Goal: Information Seeking & Learning: Learn about a topic

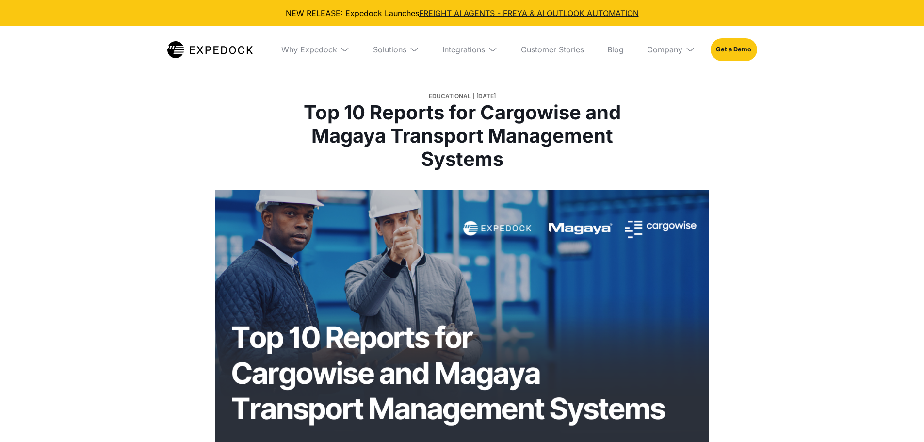
select select
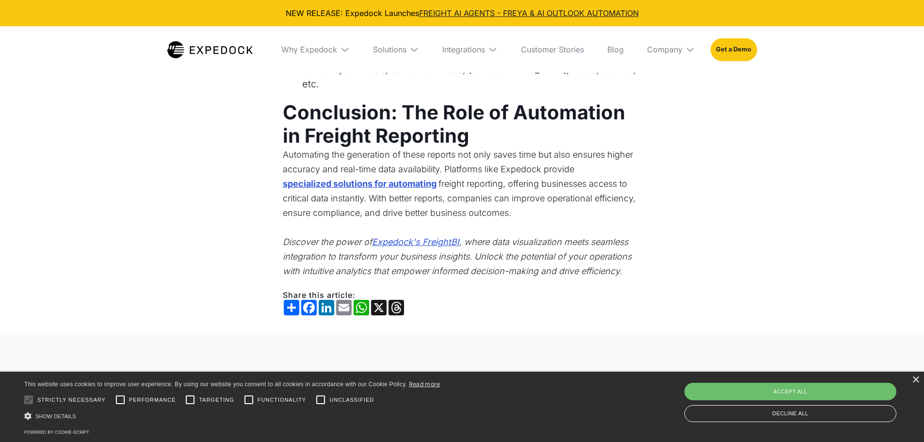
scroll to position [1940, 0]
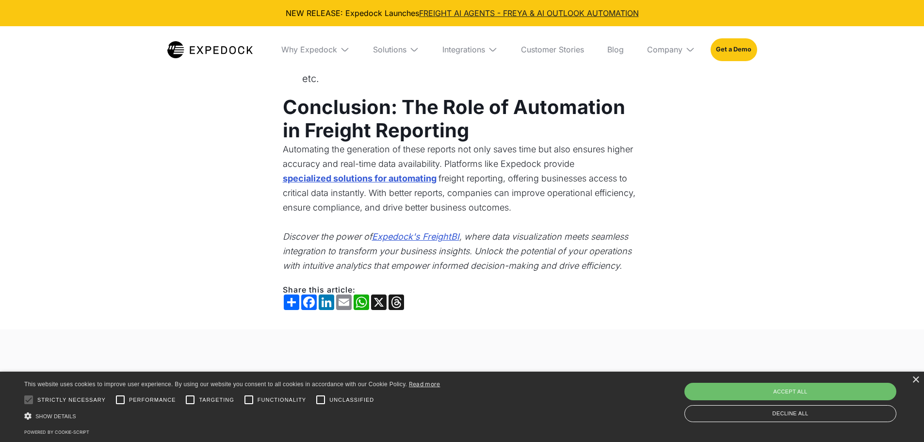
click at [407, 235] on em "Expedock's FreightBI" at bounding box center [415, 236] width 87 height 10
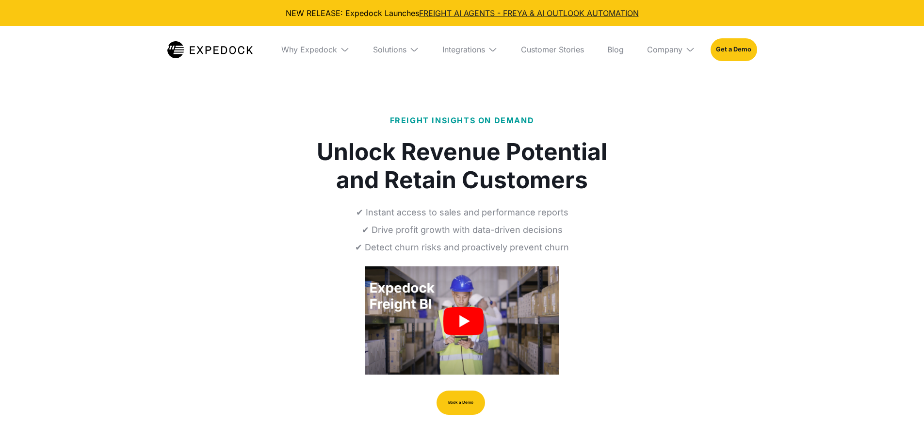
select select
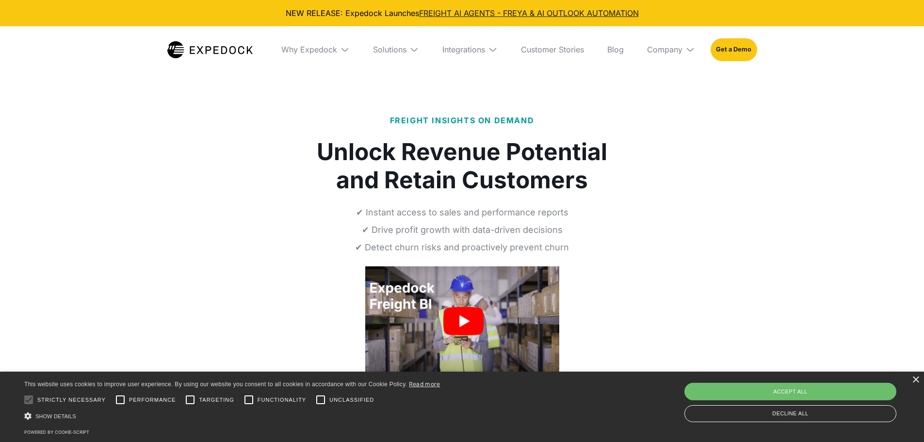
click at [448, 318] on img "open lightbox" at bounding box center [462, 320] width 194 height 109
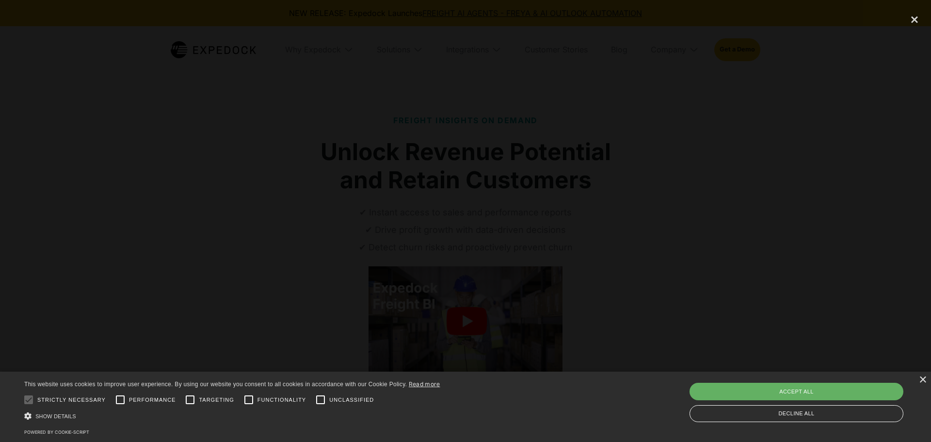
click at [754, 395] on div "Accept all" at bounding box center [797, 391] width 214 height 17
checkbox input "true"
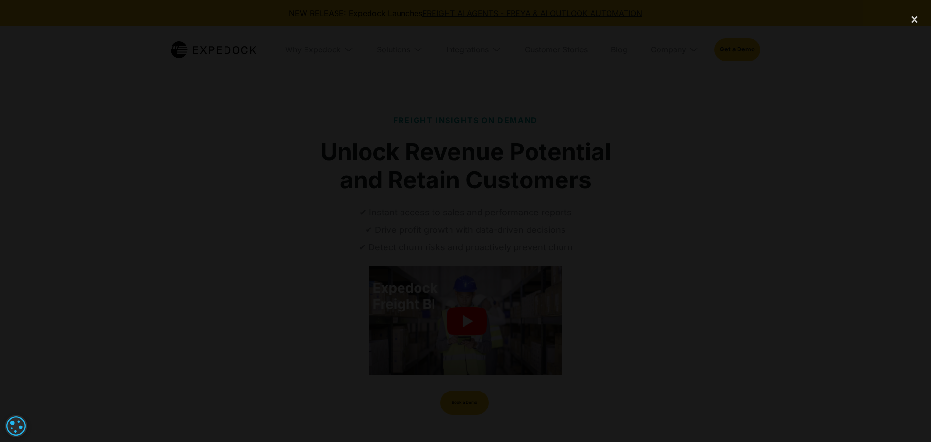
click at [740, 268] on div at bounding box center [465, 221] width 931 height 424
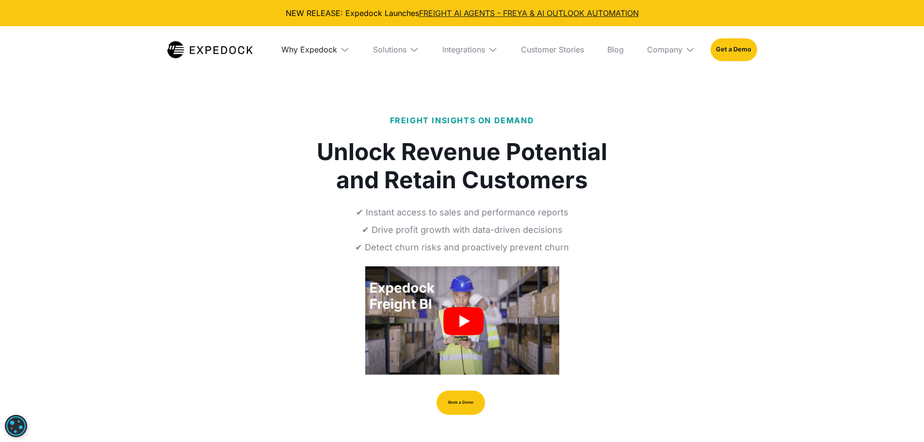
click at [333, 47] on div "Why Expedock" at bounding box center [309, 50] width 56 height 10
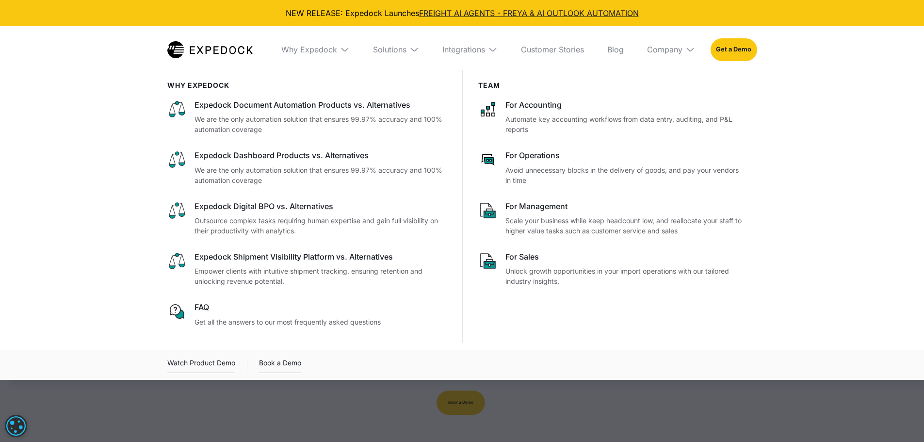
click at [390, 44] on div "Solutions" at bounding box center [396, 49] width 62 height 47
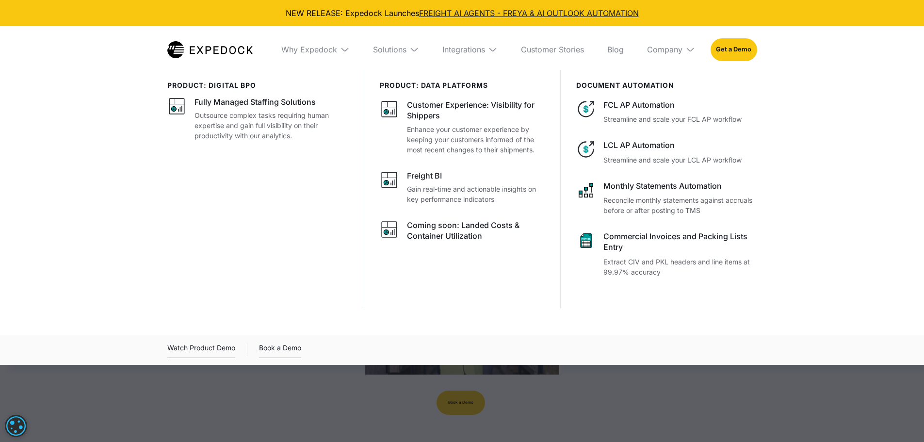
click at [500, 52] on div "Integrations" at bounding box center [470, 49] width 71 height 47
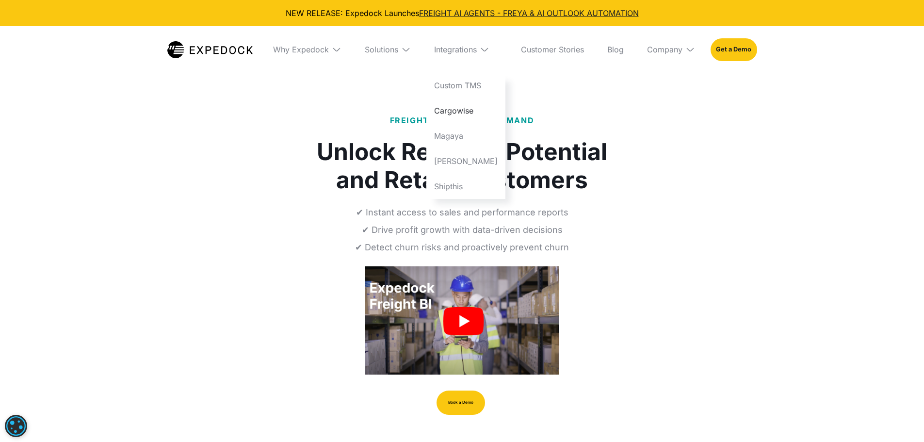
click at [455, 108] on link "Cargowise" at bounding box center [465, 110] width 79 height 25
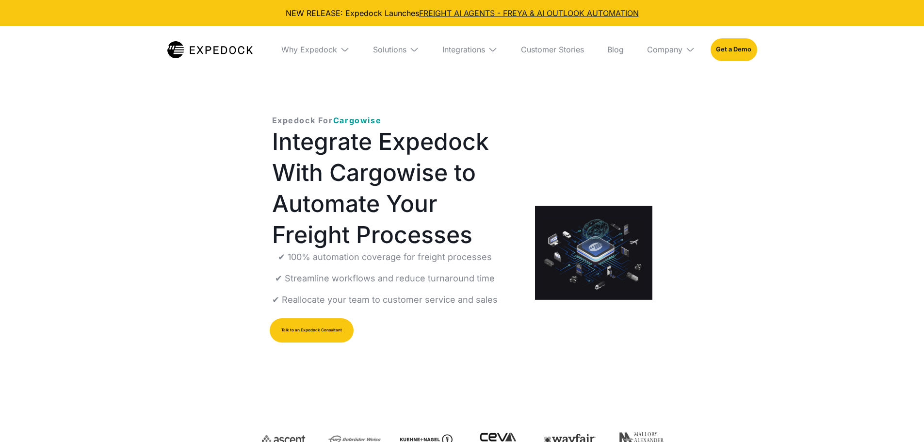
select select
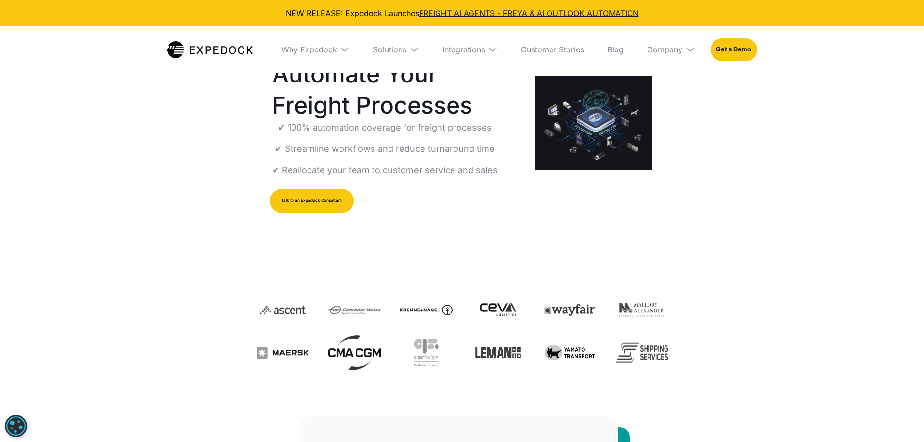
scroll to position [146, 0]
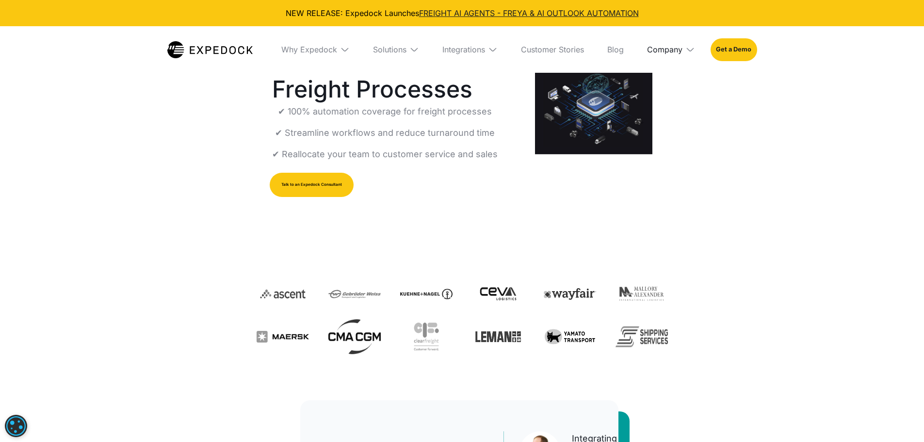
click at [655, 50] on div "Company" at bounding box center [664, 50] width 35 height 10
click at [514, 14] on link "FREIGHT AI AGENTS - FREYA & AI OUTLOOK AUTOMATION" at bounding box center [529, 13] width 220 height 10
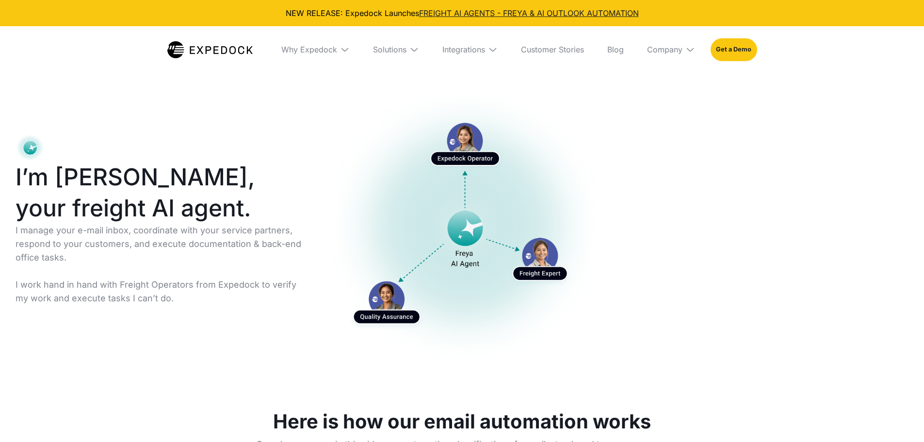
select select
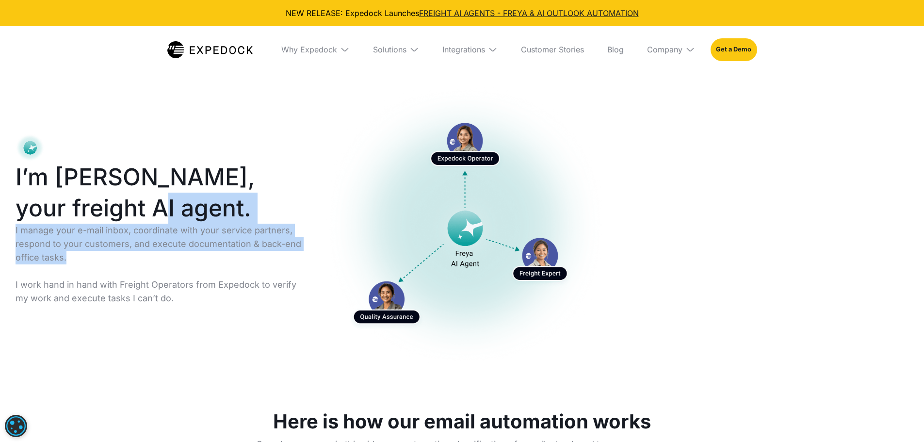
drag, startPoint x: 140, startPoint y: 216, endPoint x: 313, endPoint y: 253, distance: 177.5
click at [313, 253] on div "I’m Freya, your freight AI agent. I manage your e-mail inbox, coordinate with y…" at bounding box center [310, 225] width 621 height 311
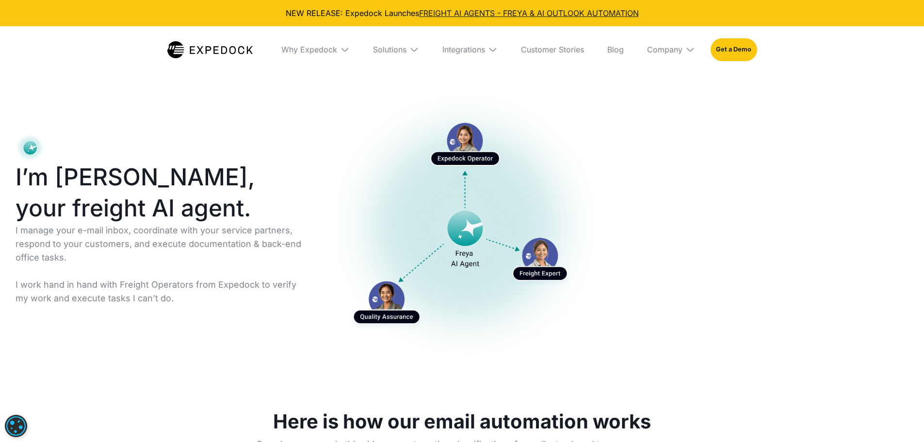
click at [414, 51] on img at bounding box center [414, 50] width 10 height 10
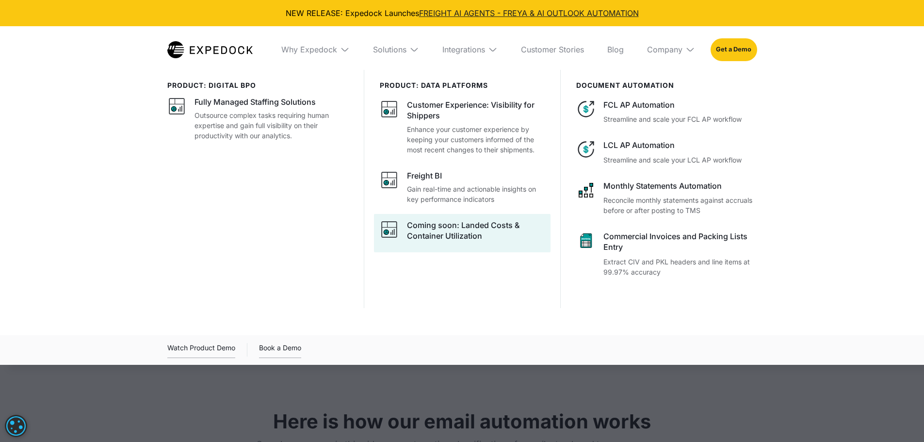
click at [445, 237] on div "Coming soon: Landed Costs & Container Utilization" at bounding box center [476, 231] width 138 height 22
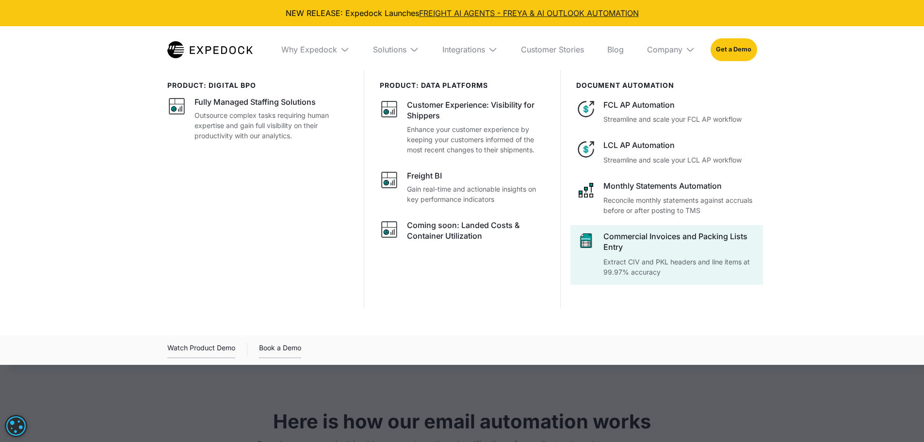
click at [635, 236] on div "Commercial Invoices and Packing Lists Entry" at bounding box center [679, 242] width 153 height 22
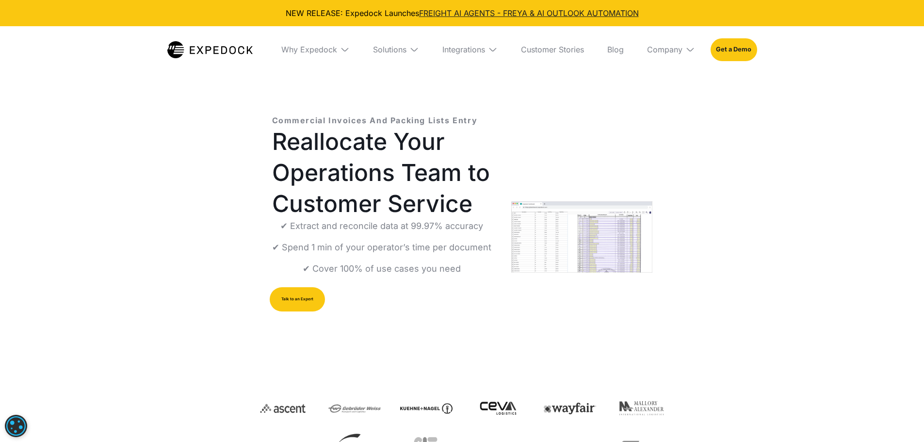
select select
drag, startPoint x: 383, startPoint y: 228, endPoint x: 482, endPoint y: 230, distance: 99.0
click at [482, 230] on div "✔ Extract and reconcile data at 99.97% accuracy ✔ Spend 1 min of your operator’…" at bounding box center [381, 247] width 219 height 56
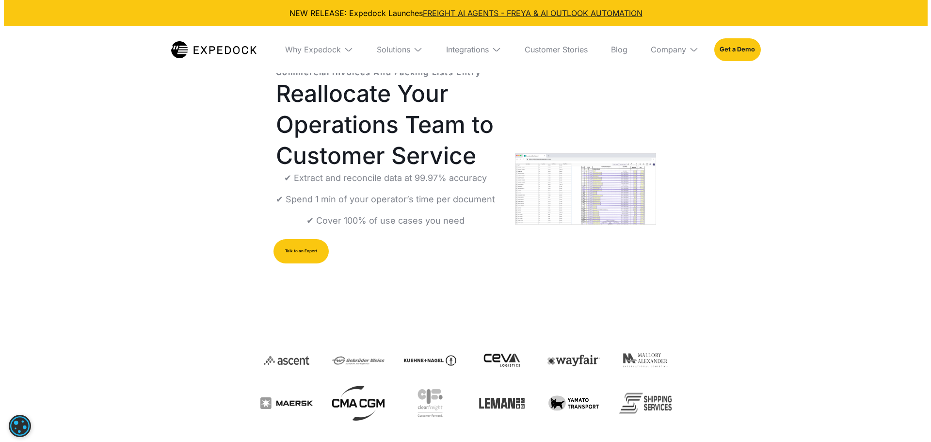
scroll to position [49, 0]
click at [599, 199] on img "open lightbox" at bounding box center [581, 188] width 141 height 71
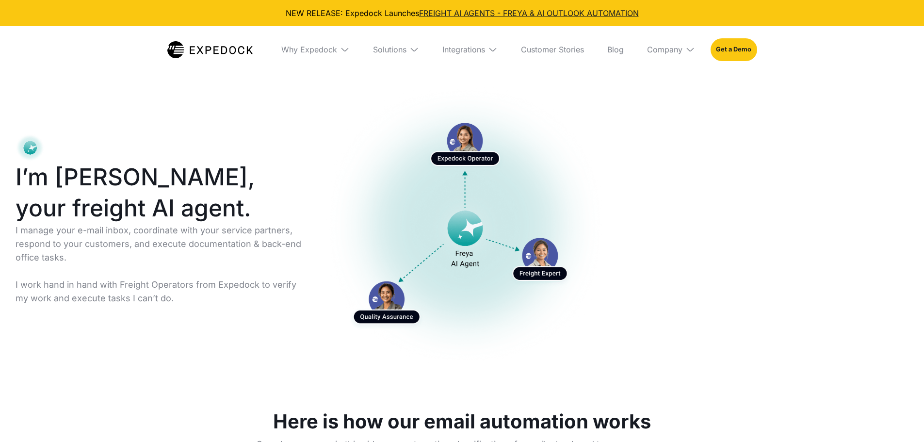
select select
click at [388, 48] on div "Solutions" at bounding box center [389, 50] width 33 height 10
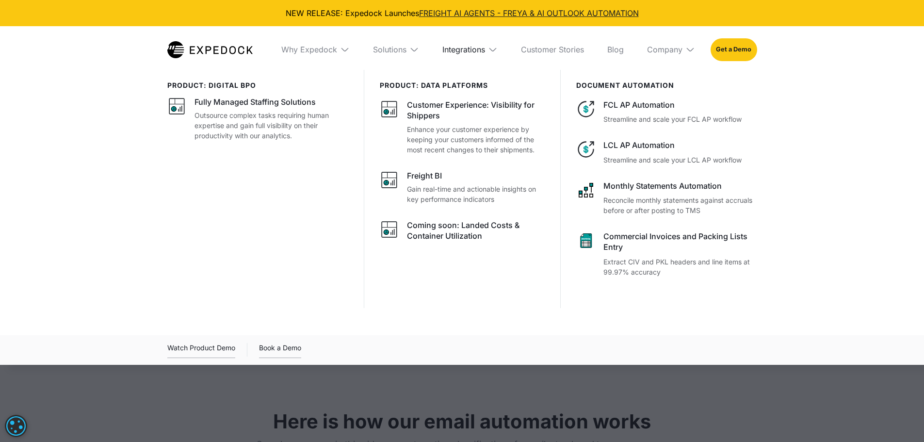
click at [468, 49] on div "Integrations" at bounding box center [463, 50] width 43 height 10
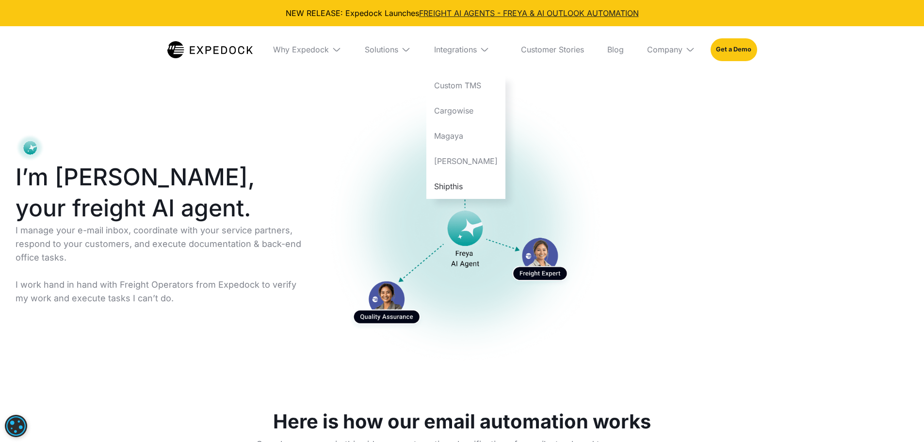
click at [469, 183] on link "Shipthis" at bounding box center [465, 186] width 79 height 25
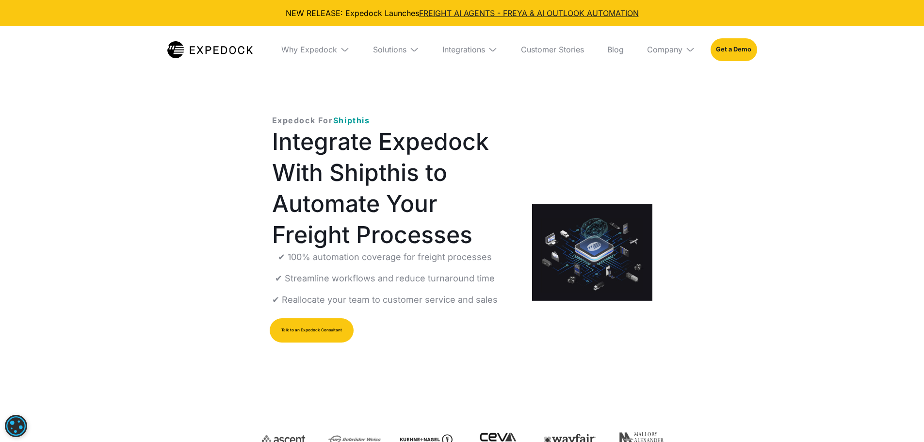
select select
click at [471, 51] on div "Integrations" at bounding box center [463, 50] width 43 height 10
click at [472, 82] on link "Custom TMS" at bounding box center [465, 85] width 79 height 25
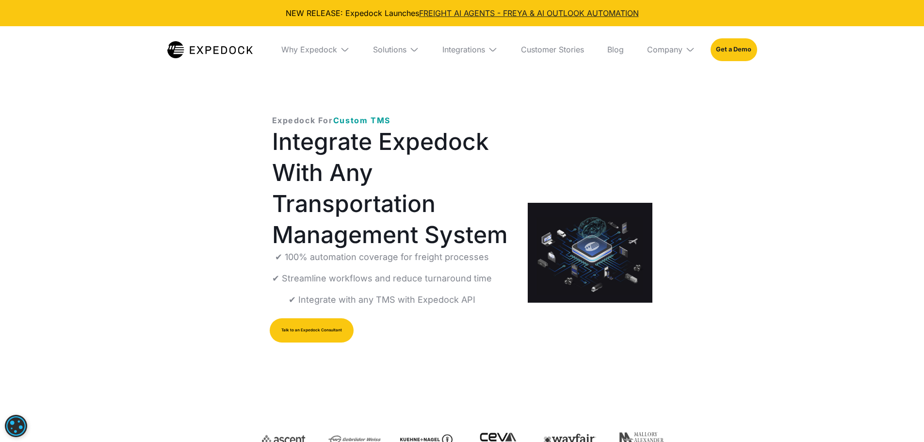
select select
click at [538, 43] on link "Customer Stories" at bounding box center [552, 49] width 79 height 47
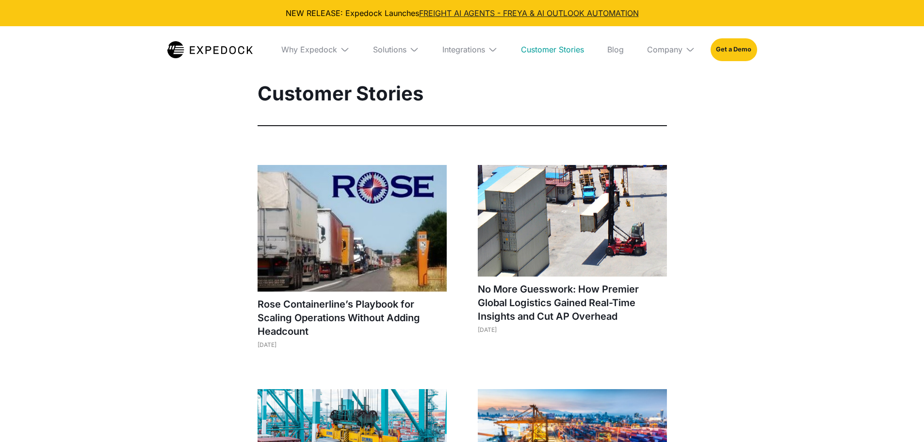
select select
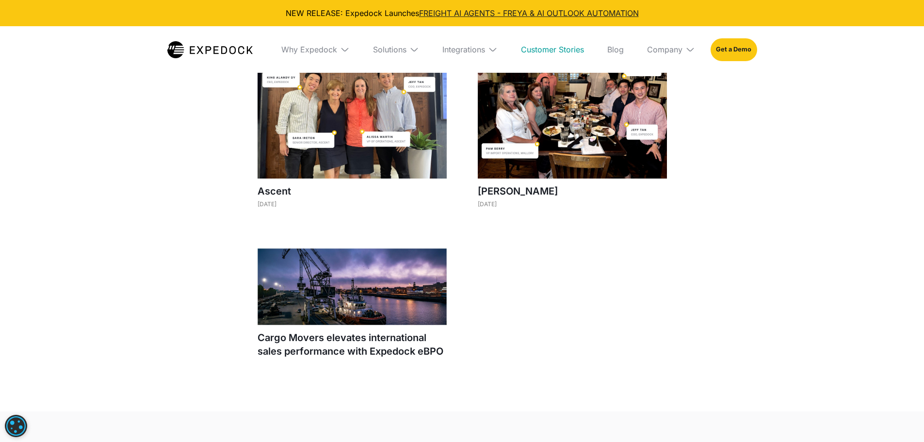
scroll to position [1019, 0]
